Goal: Task Accomplishment & Management: Use online tool/utility

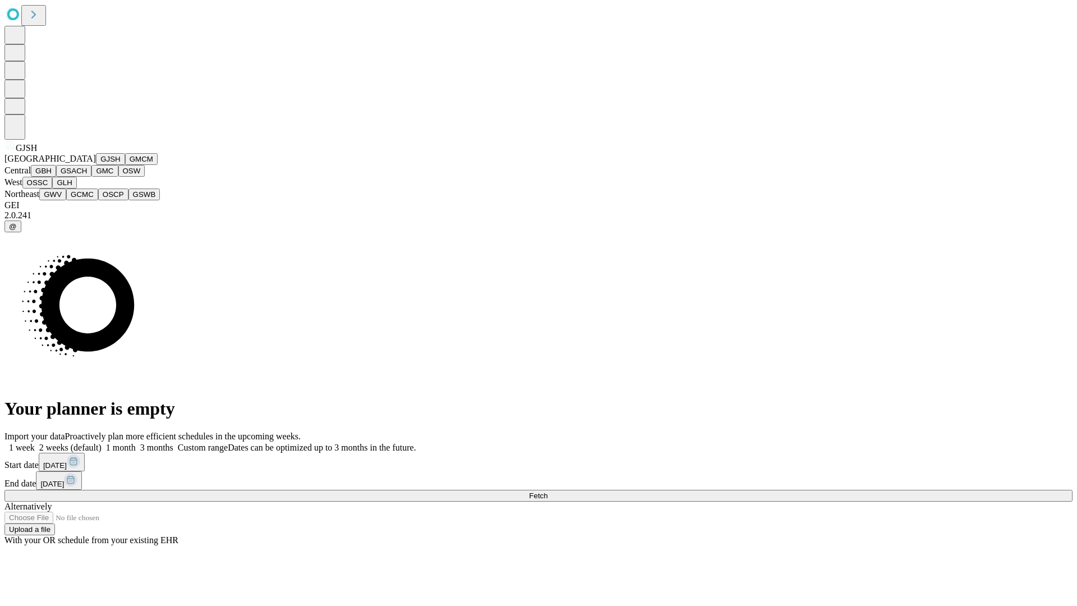
click at [96, 165] on button "GJSH" at bounding box center [110, 159] width 29 height 12
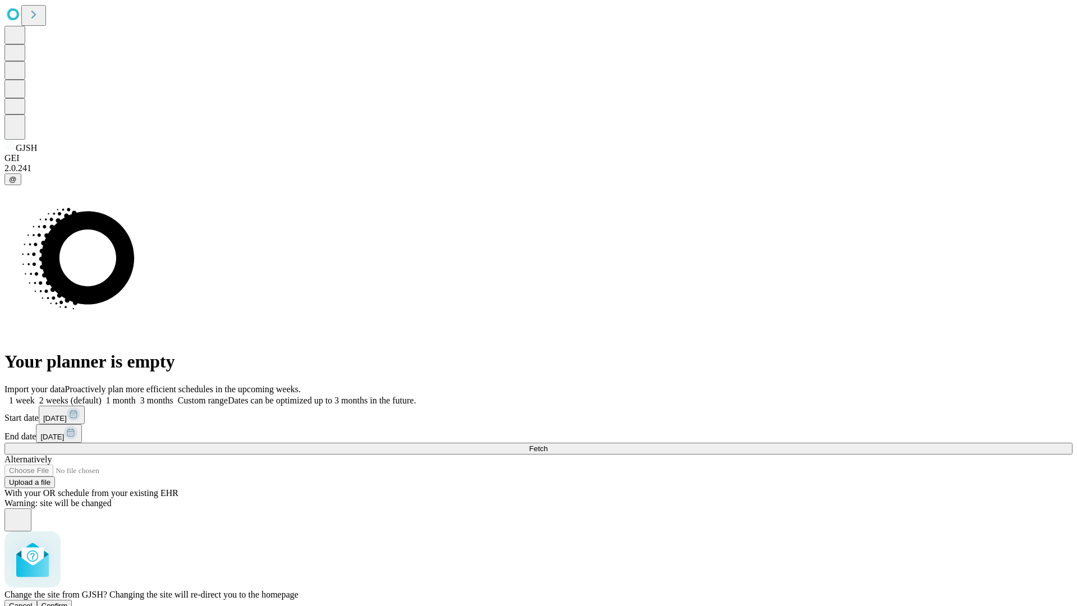
click at [68, 601] on span "Confirm" at bounding box center [55, 605] width 26 height 8
click at [35, 395] on label "1 week" at bounding box center [19, 400] width 30 height 10
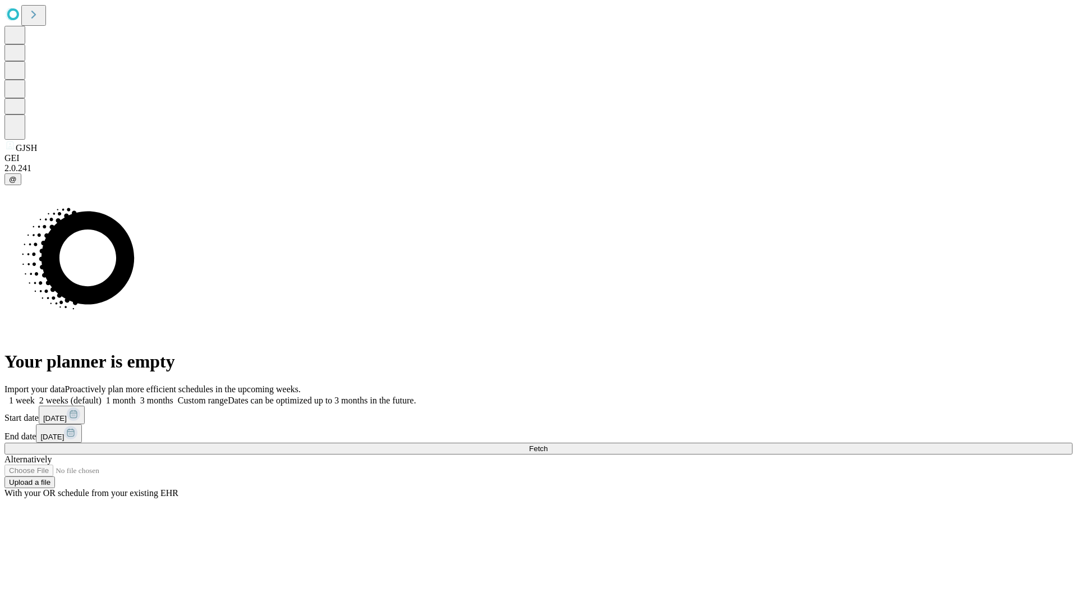
click at [547, 444] on span "Fetch" at bounding box center [538, 448] width 19 height 8
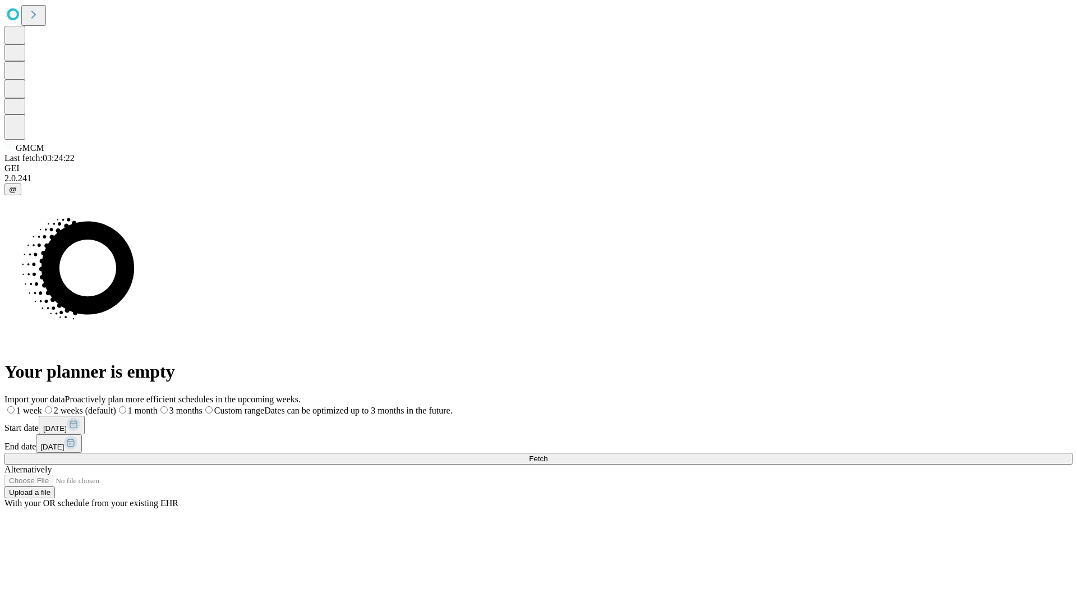
click at [42, 406] on label "1 week" at bounding box center [23, 411] width 38 height 10
click at [547, 454] on span "Fetch" at bounding box center [538, 458] width 19 height 8
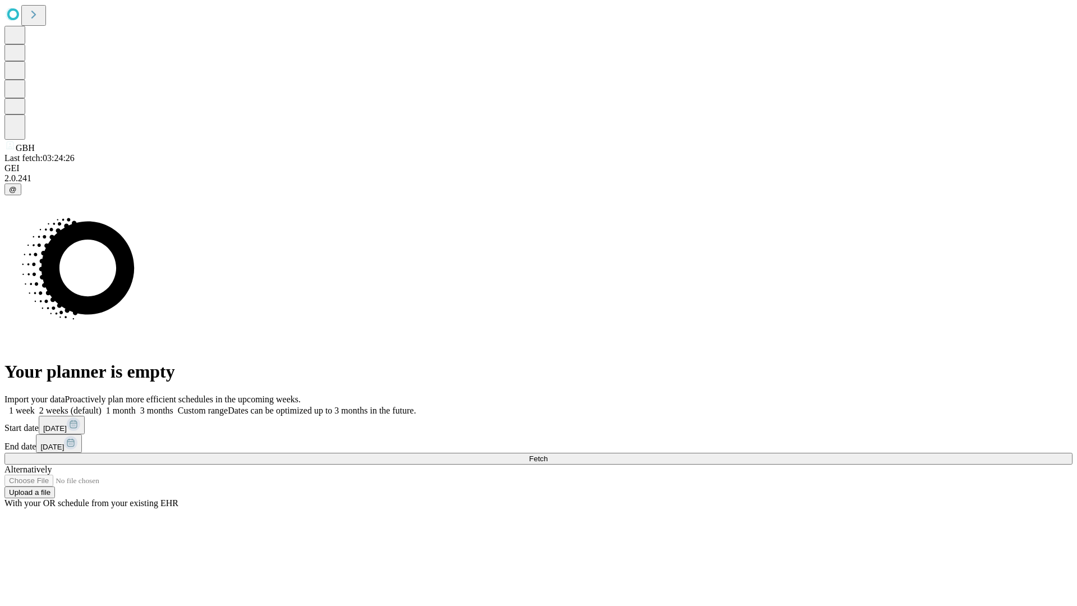
click at [35, 406] on label "1 week" at bounding box center [19, 411] width 30 height 10
click at [547, 454] on span "Fetch" at bounding box center [538, 458] width 19 height 8
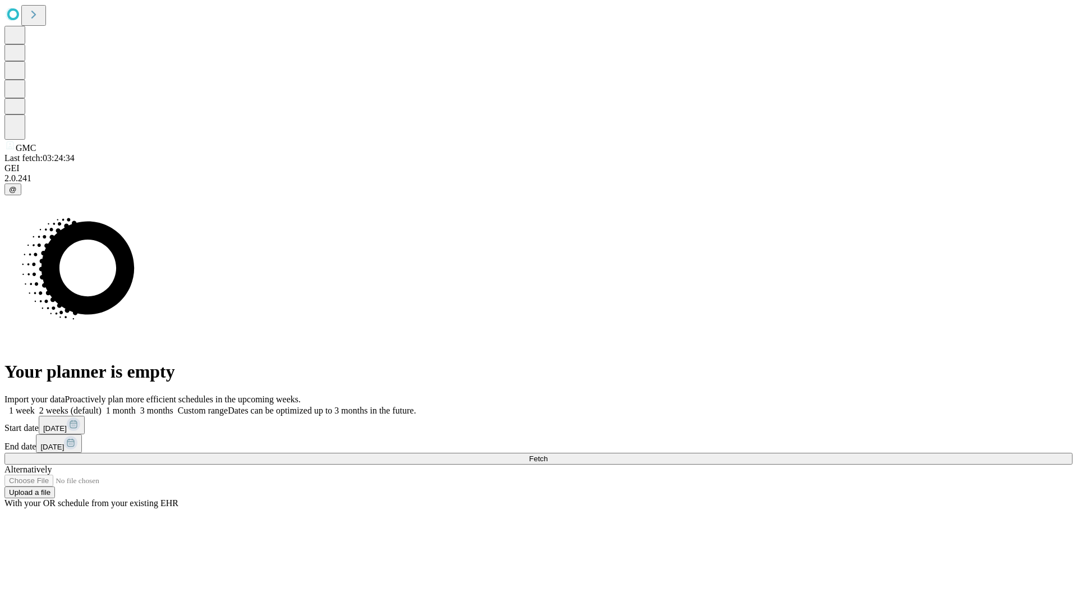
click at [35, 406] on label "1 week" at bounding box center [19, 411] width 30 height 10
click at [547, 454] on span "Fetch" at bounding box center [538, 458] width 19 height 8
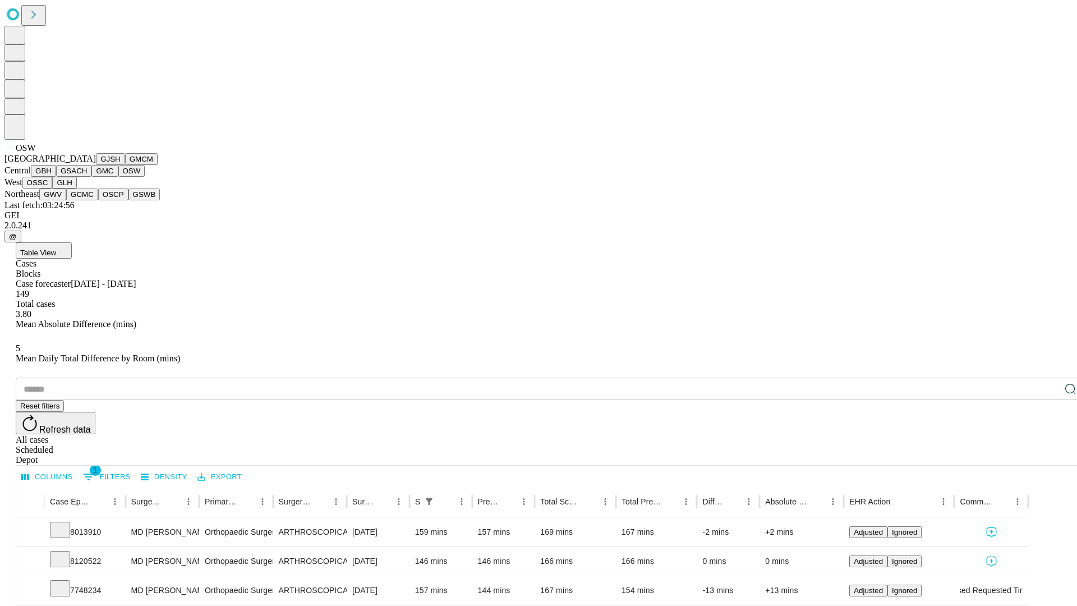
click at [53, 188] on button "OSSC" at bounding box center [37, 183] width 30 height 12
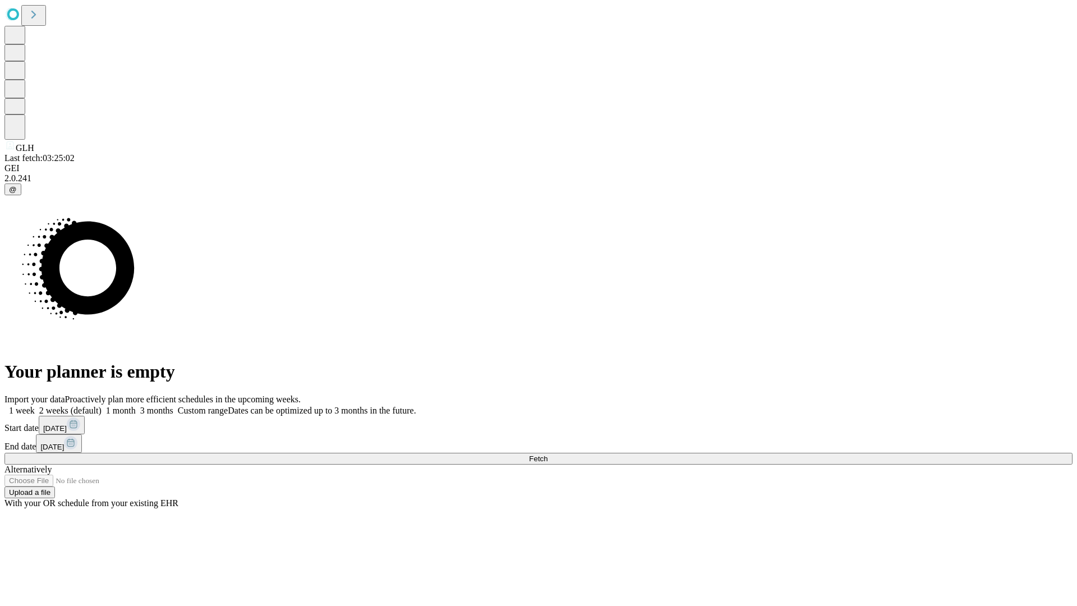
click at [35, 406] on label "1 week" at bounding box center [19, 411] width 30 height 10
click at [547, 454] on span "Fetch" at bounding box center [538, 458] width 19 height 8
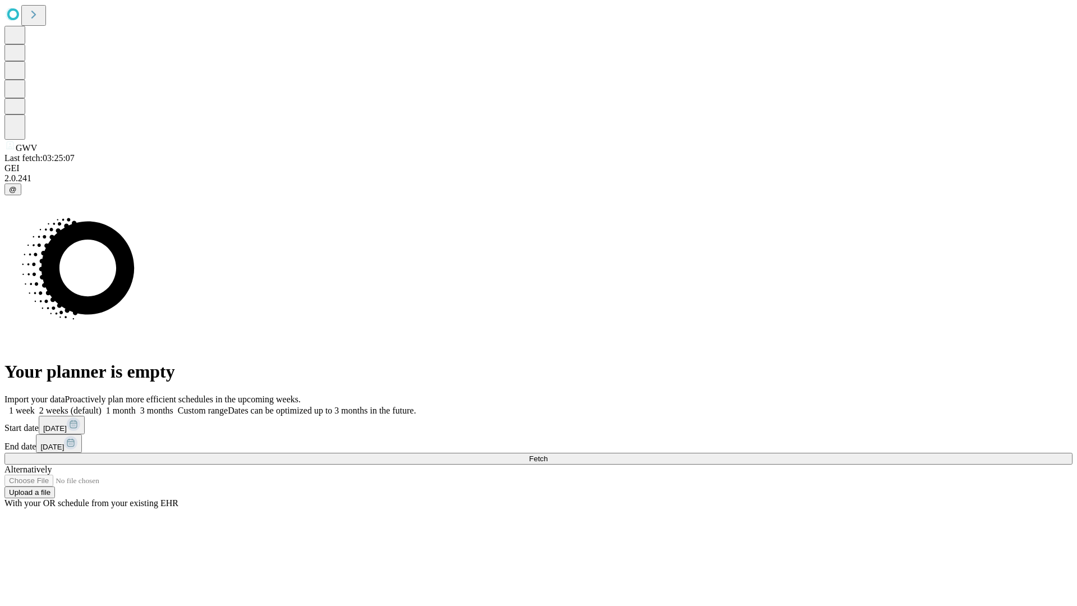
click at [35, 406] on label "1 week" at bounding box center [19, 411] width 30 height 10
click at [547, 454] on span "Fetch" at bounding box center [538, 458] width 19 height 8
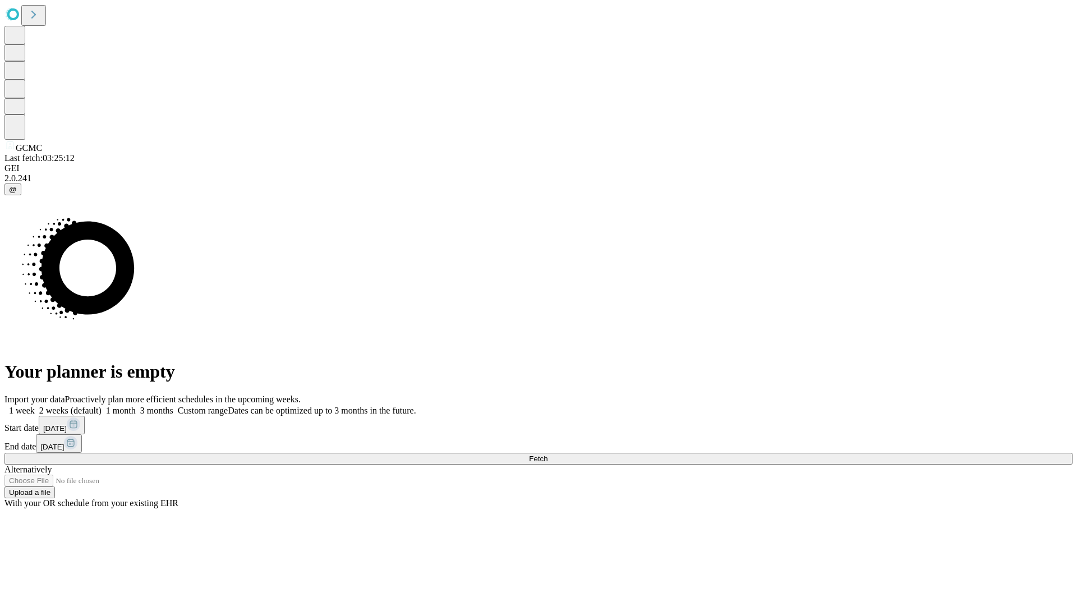
click at [35, 406] on label "1 week" at bounding box center [19, 411] width 30 height 10
click at [547, 454] on span "Fetch" at bounding box center [538, 458] width 19 height 8
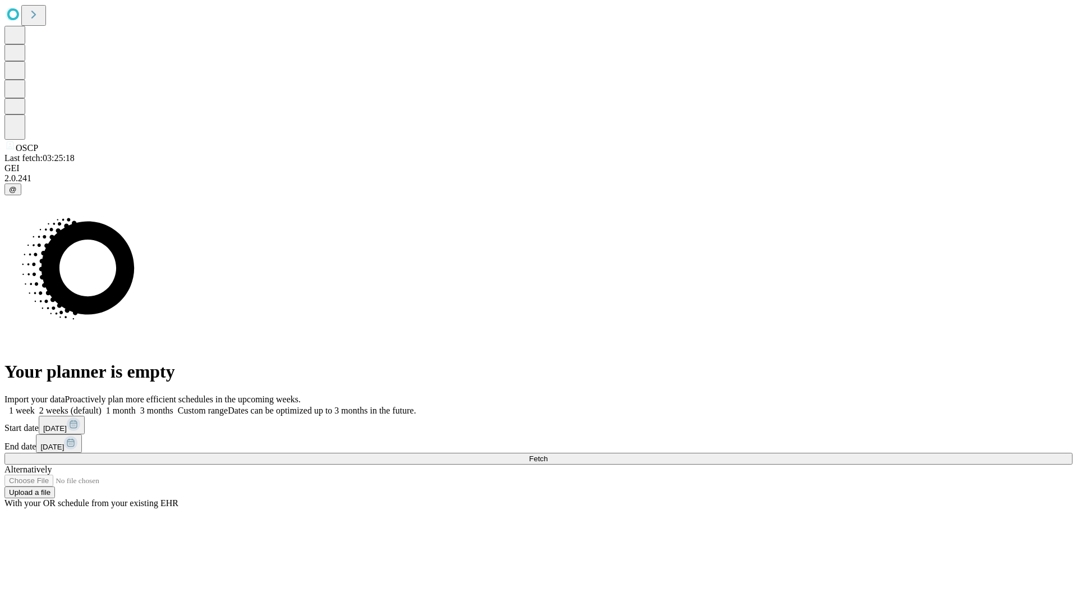
click at [35, 406] on label "1 week" at bounding box center [19, 411] width 30 height 10
click at [547, 454] on span "Fetch" at bounding box center [538, 458] width 19 height 8
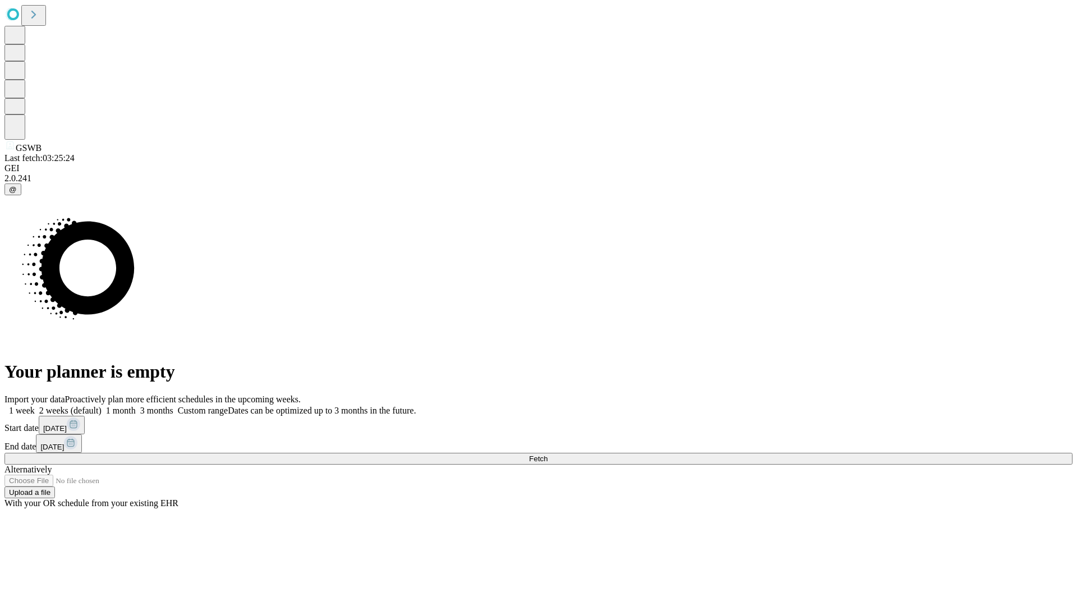
click at [35, 406] on label "1 week" at bounding box center [19, 411] width 30 height 10
click at [547, 454] on span "Fetch" at bounding box center [538, 458] width 19 height 8
